Goal: Find specific page/section: Find specific page/section

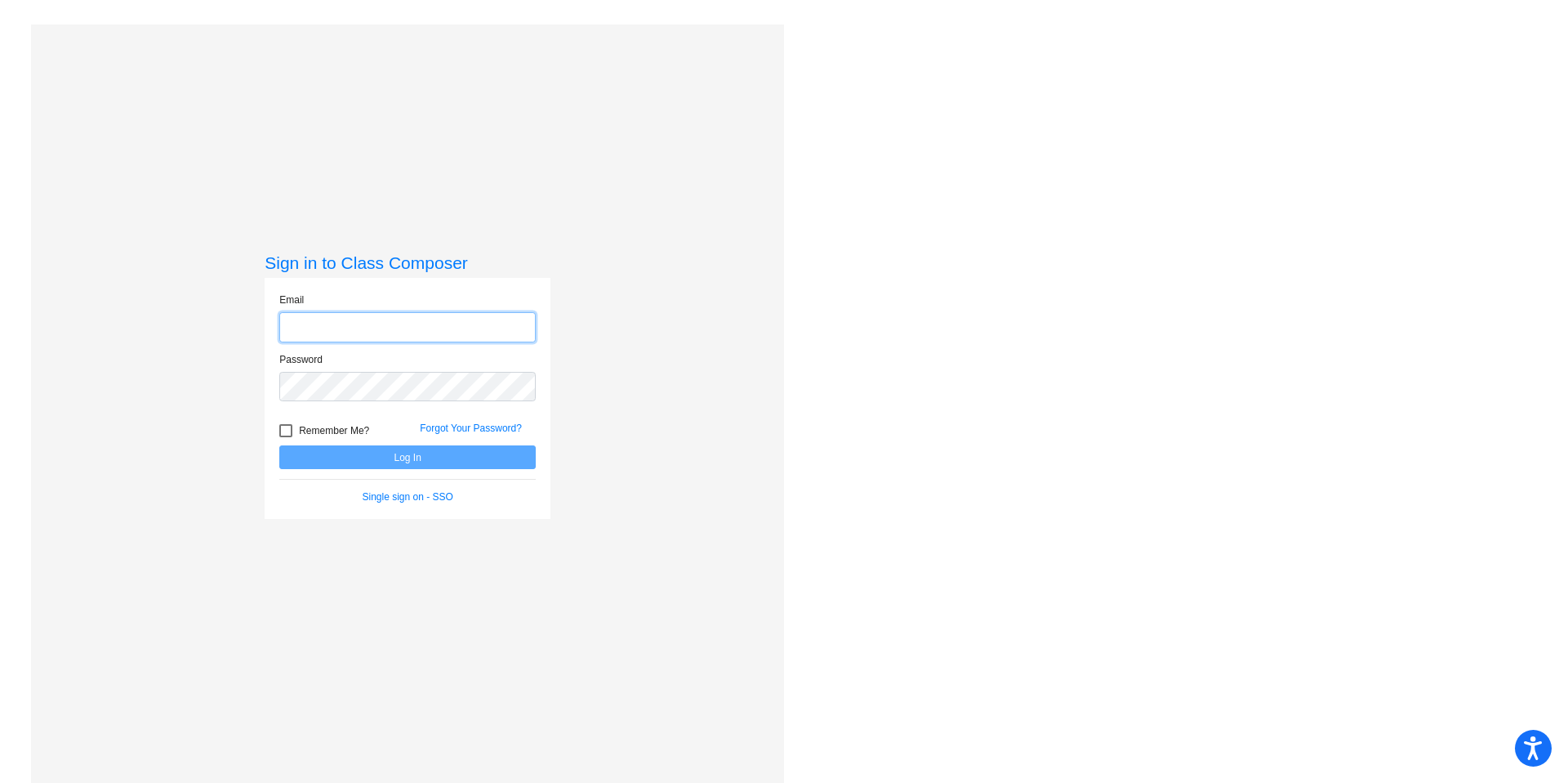
type input "[PERSON_NAME][EMAIL_ADDRESS][PERSON_NAME][DOMAIN_NAME]"
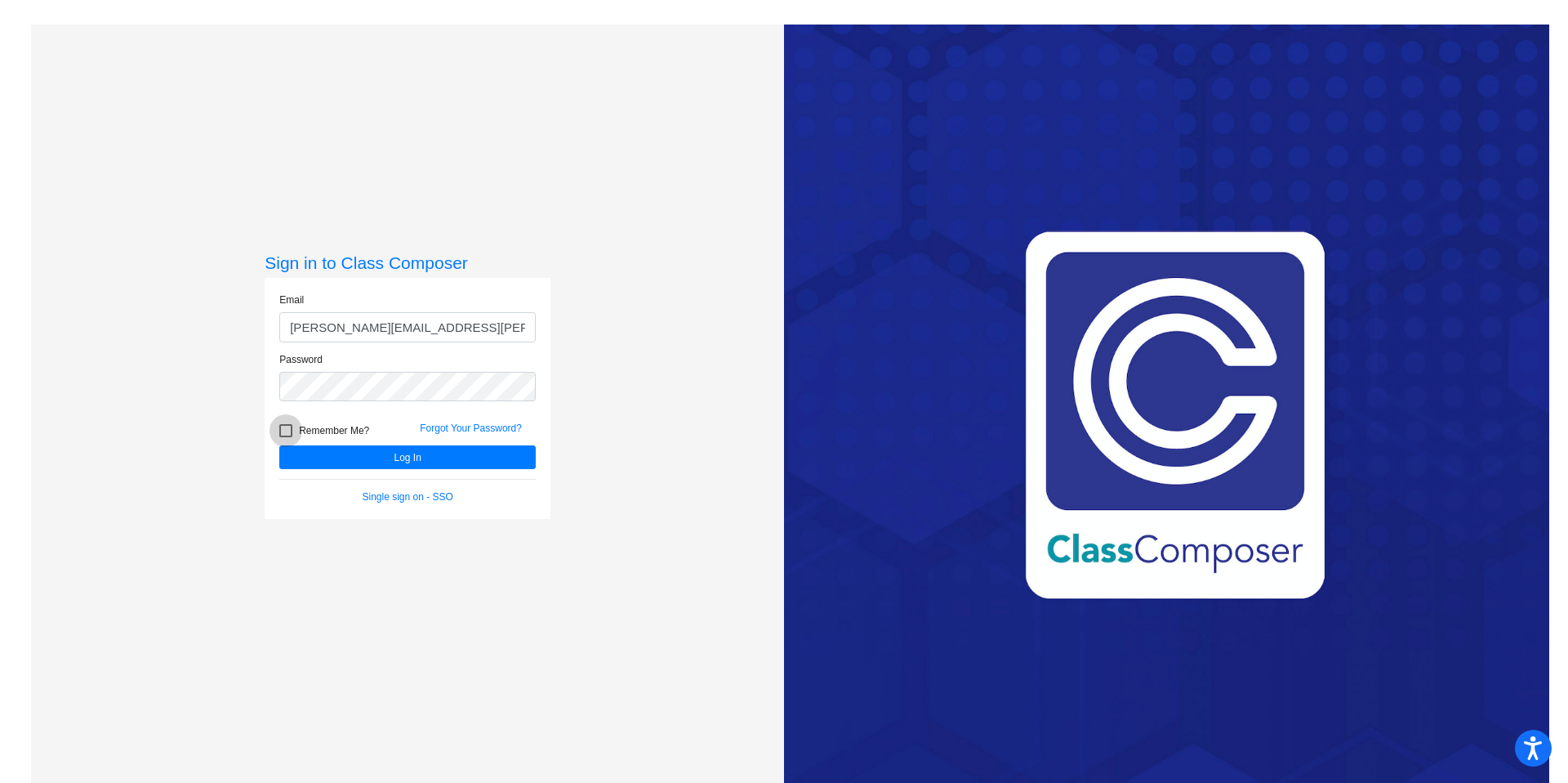
click at [281, 434] on div at bounding box center [286, 431] width 13 height 13
click at [285, 437] on input "Remember Me?" at bounding box center [285, 437] width 1 height 1
checkbox input "true"
click at [361, 458] on button "Log In" at bounding box center [408, 457] width 257 height 24
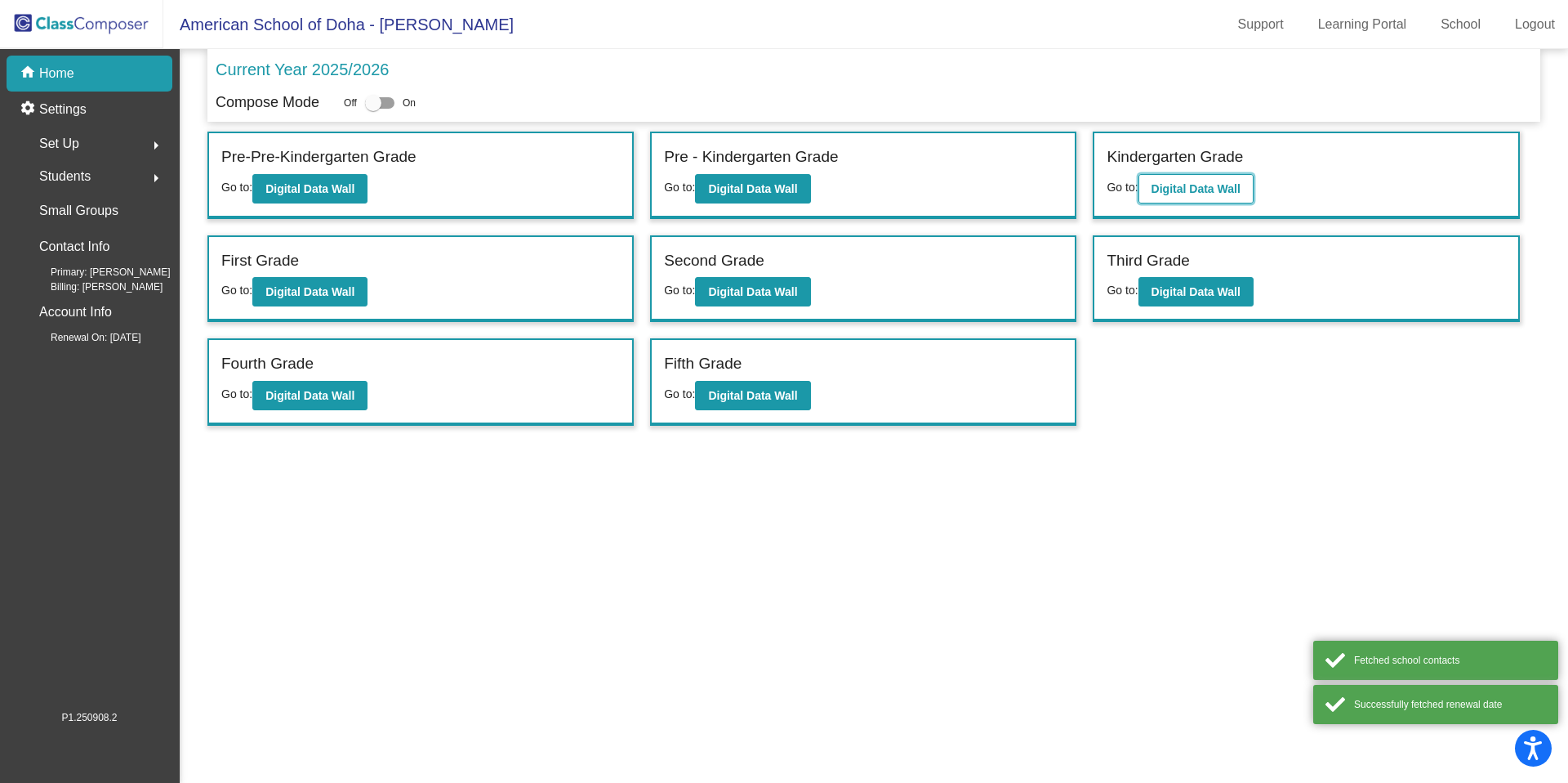
click at [1211, 190] on b "Digital Data Wall" at bounding box center [1197, 188] width 89 height 13
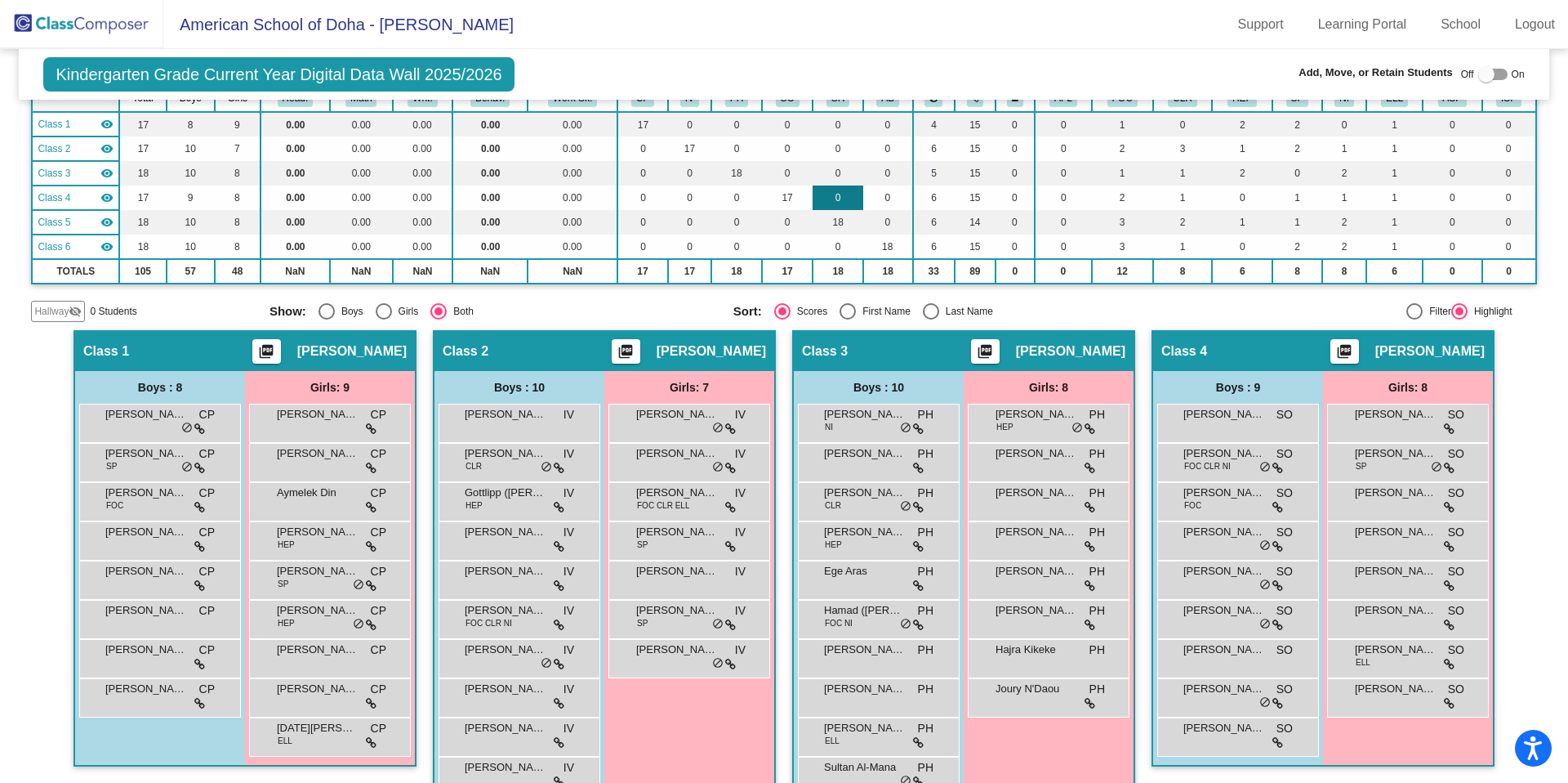
scroll to position [139, 0]
